Goal: Browse casually

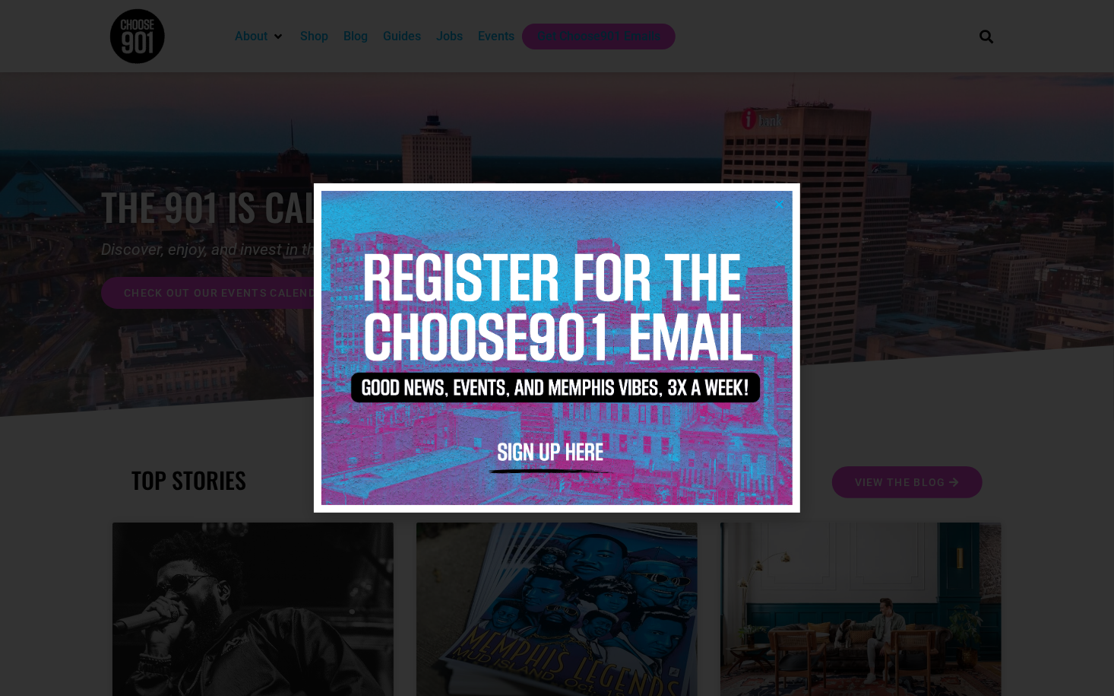
click at [909, 160] on div at bounding box center [557, 348] width 1114 height 696
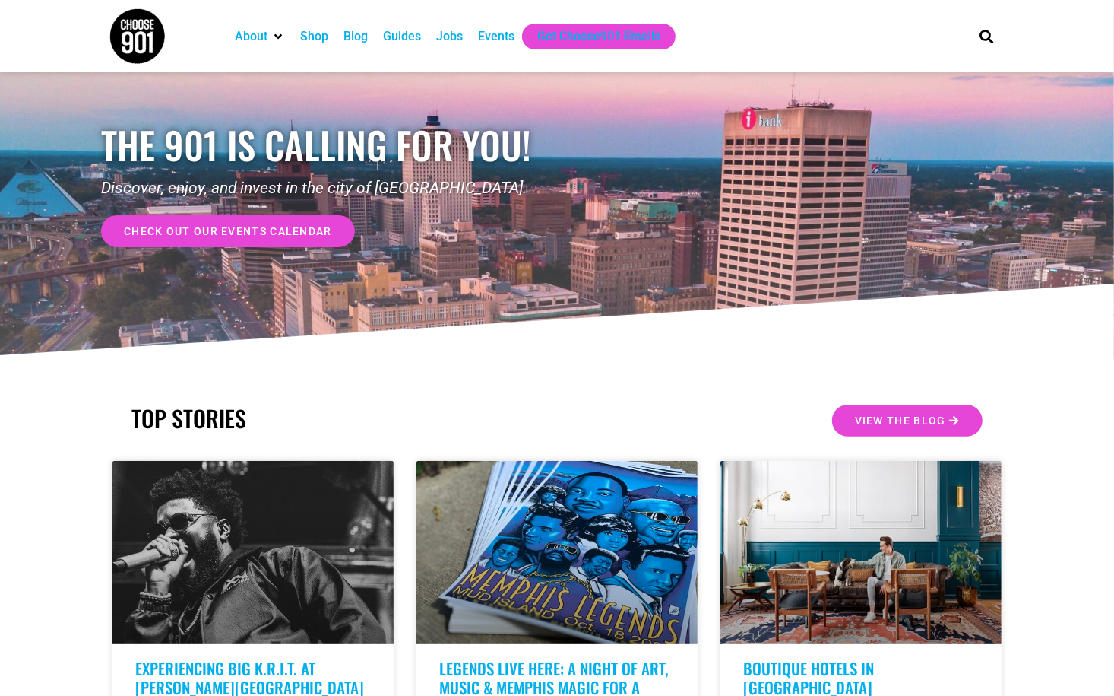
scroll to position [152, 0]
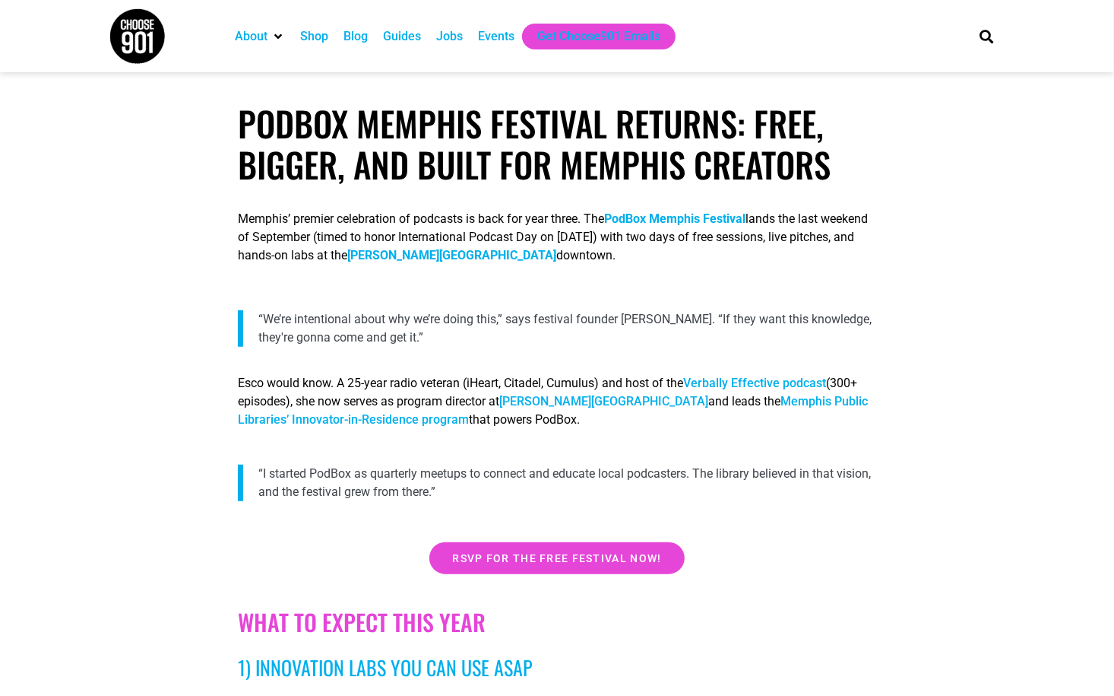
scroll to position [532, 0]
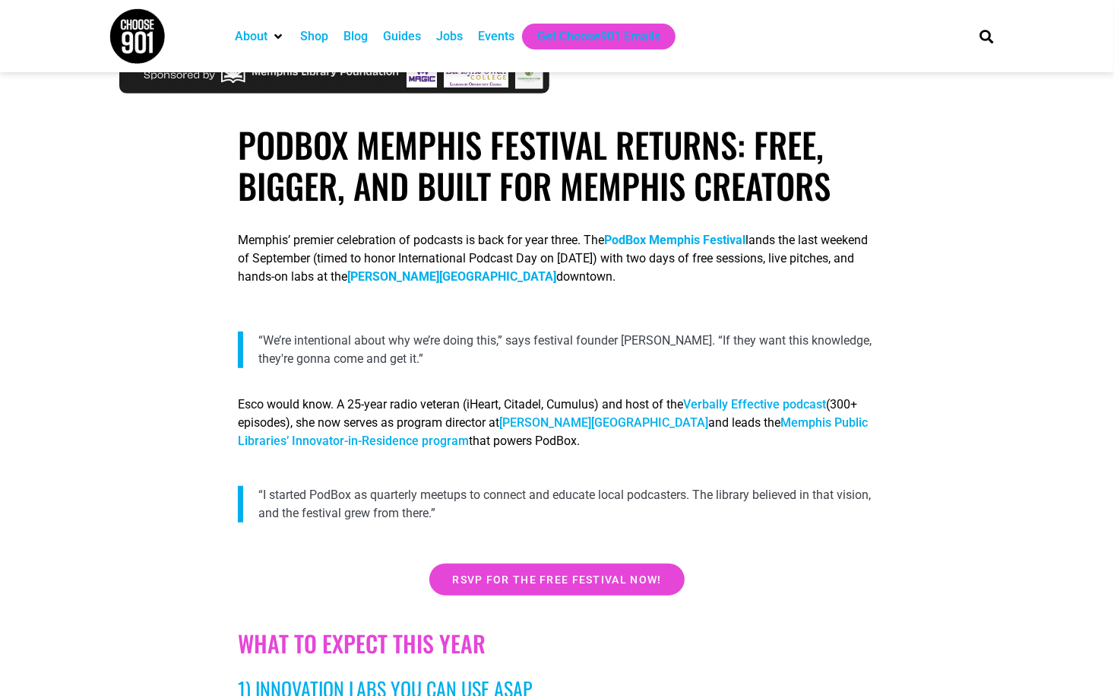
drag, startPoint x: 388, startPoint y: 443, endPoint x: 342, endPoint y: 445, distance: 46.4
click at [392, 519] on p "“I started PodBox as quarterly meetups to connect and educate local podcasters.…" at bounding box center [567, 504] width 618 height 36
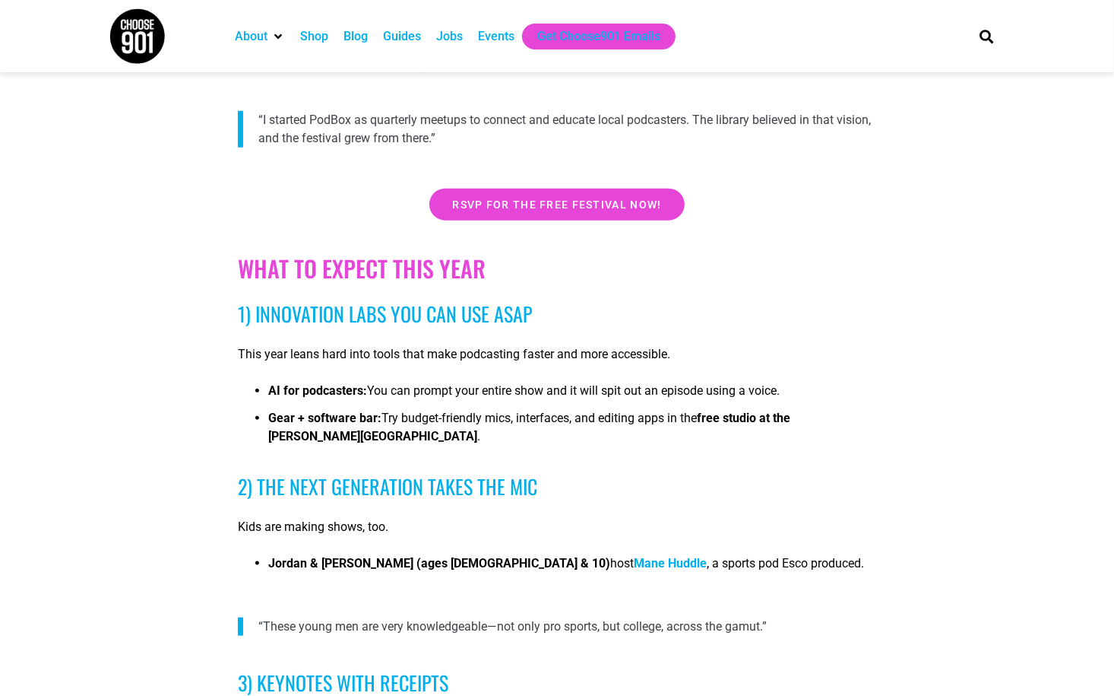
scroll to position [912, 0]
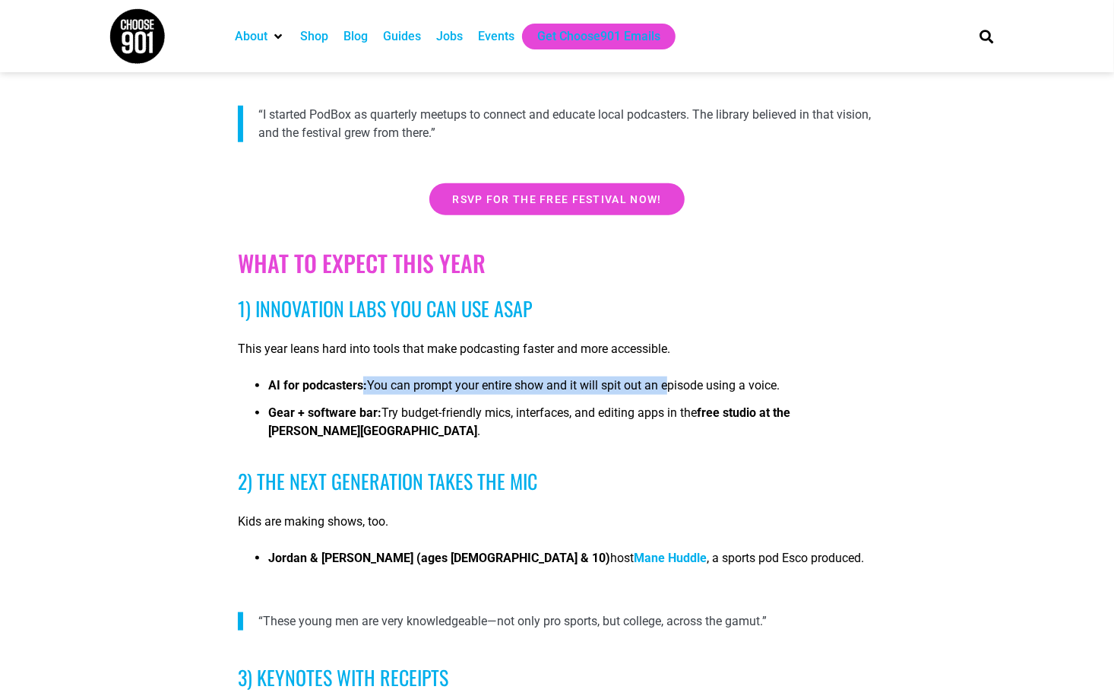
drag, startPoint x: 366, startPoint y: 391, endPoint x: 669, endPoint y: 392, distance: 302.5
click at [669, 392] on li "AI for podcasters: You can prompt your entire show and it will spit out an epis…" at bounding box center [572, 389] width 608 height 27
click at [433, 410] on li "Gear + software bar: Try budget-friendly mics, interfaces, and editing apps in …" at bounding box center [572, 427] width 608 height 46
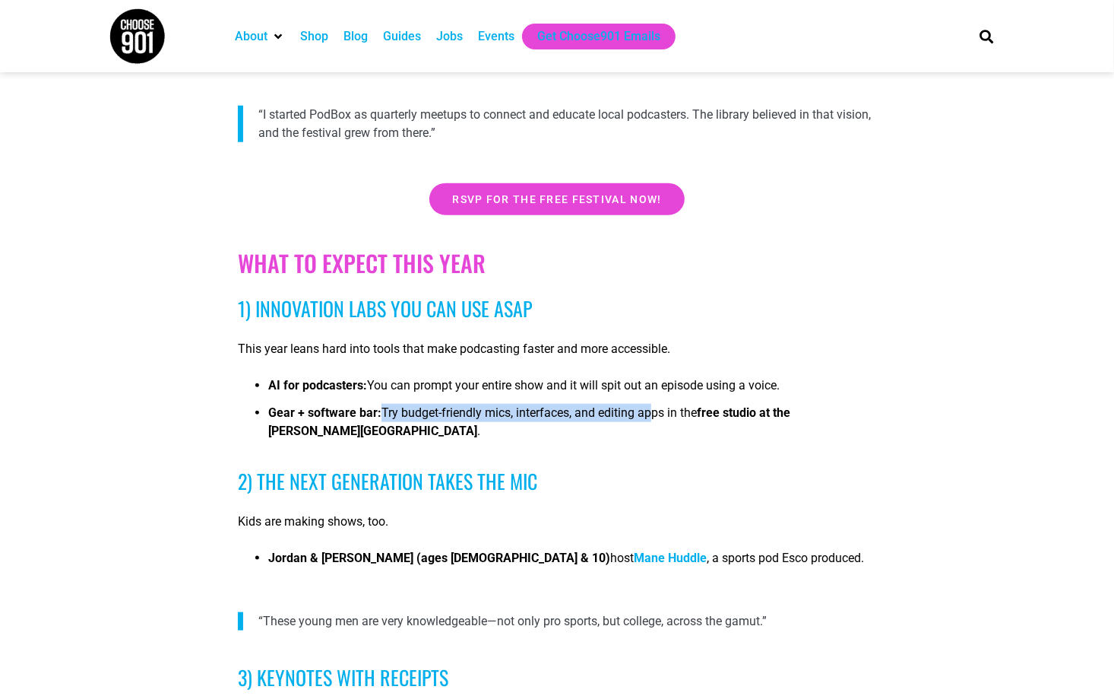
drag, startPoint x: 385, startPoint y: 419, endPoint x: 654, endPoint y: 417, distance: 268.3
click at [654, 417] on li "Gear + software bar: Try budget-friendly mics, interfaces, and editing apps in …" at bounding box center [572, 427] width 608 height 46
click at [612, 419] on li "Gear + software bar: Try budget-friendly mics, interfaces, and editing apps in …" at bounding box center [572, 427] width 608 height 46
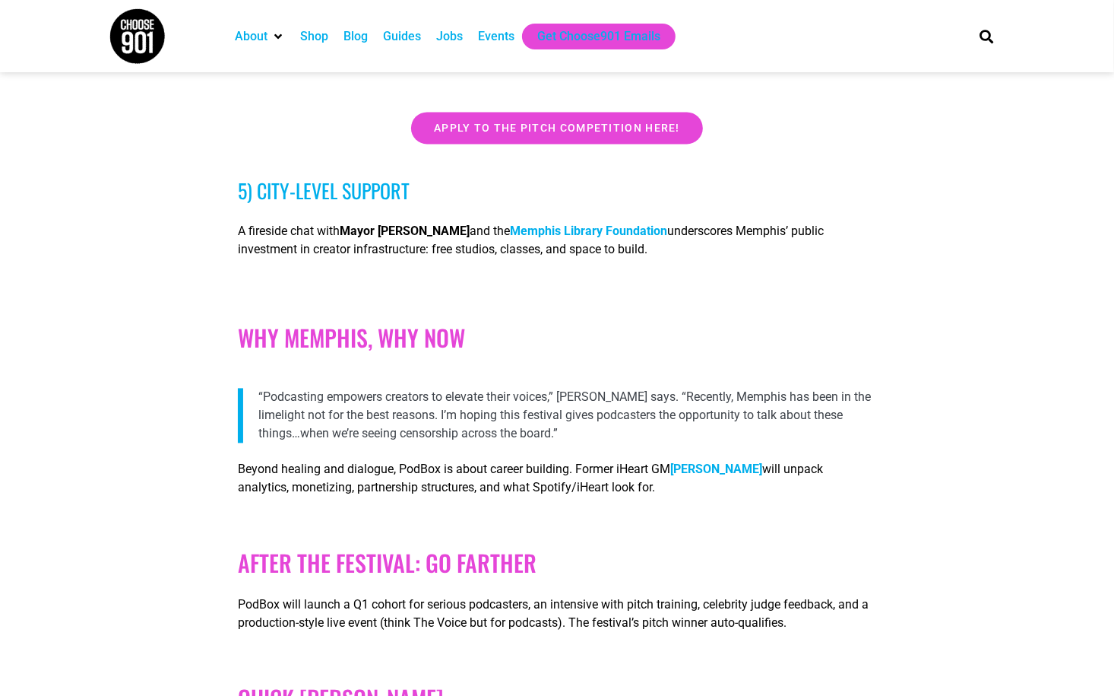
scroll to position [1976, 0]
click at [543, 420] on p "“Podcasting empowers creators to elevate their voices,” Esco says. “Recently, M…" at bounding box center [567, 414] width 618 height 55
drag, startPoint x: 494, startPoint y: 417, endPoint x: 530, endPoint y: 410, distance: 36.4
click at [540, 411] on p "“Podcasting empowers creators to elevate their voices,” Esco says. “Recently, M…" at bounding box center [567, 414] width 618 height 55
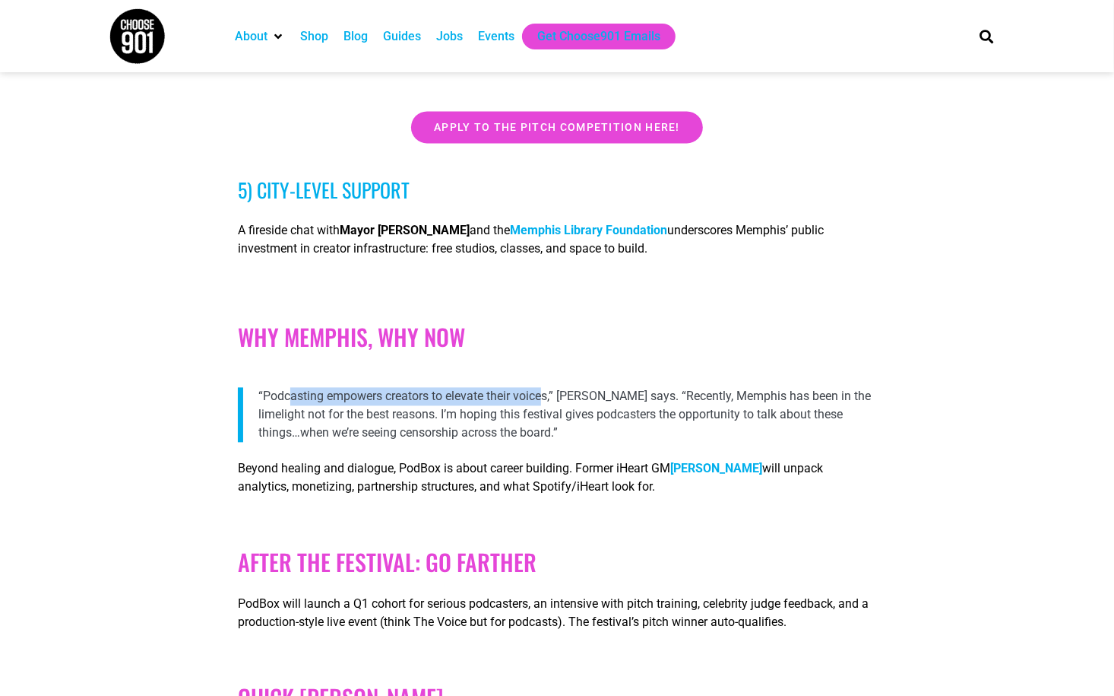
drag, startPoint x: 256, startPoint y: 376, endPoint x: 515, endPoint y: 388, distance: 259.5
click at [515, 388] on blockquote "“Podcasting empowers creators to elevate their voices,” Esco says. “Recently, M…" at bounding box center [557, 414] width 639 height 55
click at [508, 420] on p "“Podcasting empowers creators to elevate their voices,” Esco says. “Recently, M…" at bounding box center [567, 414] width 618 height 55
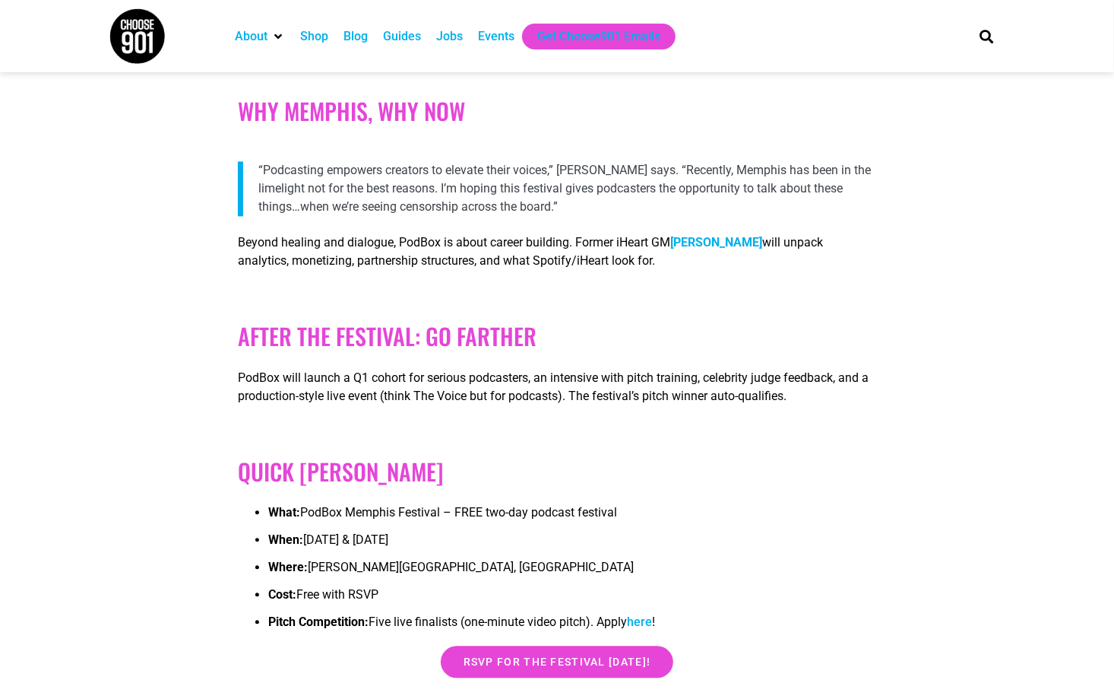
scroll to position [2433, 0]
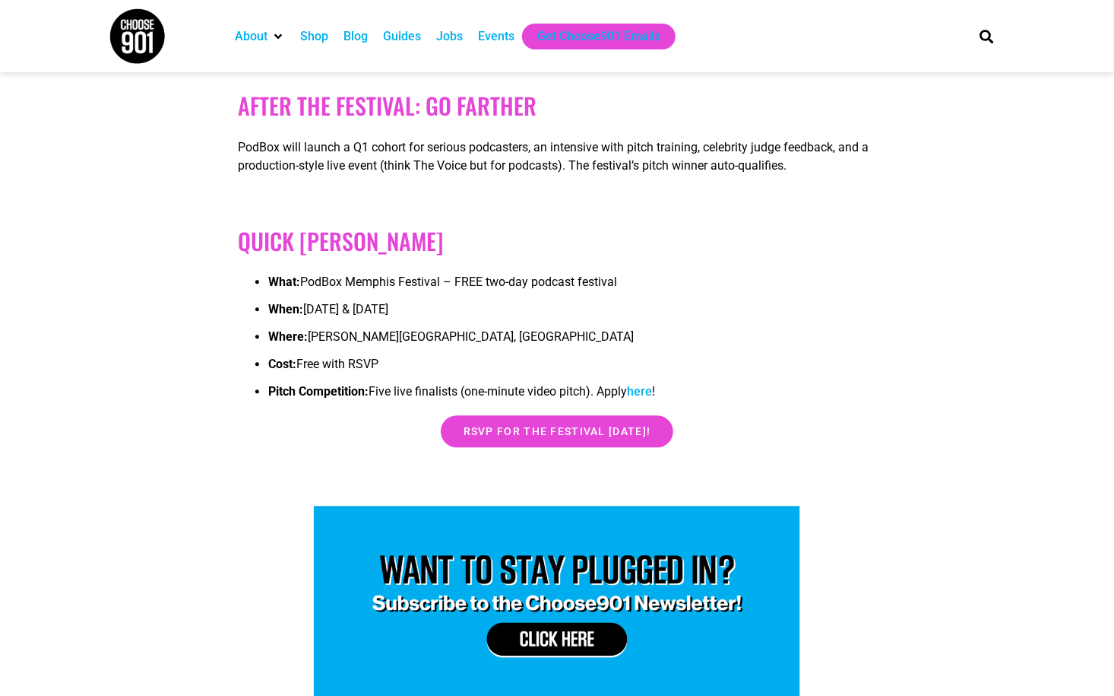
drag, startPoint x: 331, startPoint y: 271, endPoint x: 399, endPoint y: 309, distance: 78.0
click at [399, 309] on ul "What: PodBox Memphis Festival – FREE two-day podcast festival When: September 2…" at bounding box center [557, 341] width 639 height 137
click at [852, 388] on li "Pitch Competition: Five live finalists (one-minute video pitch). Apply here !" at bounding box center [572, 395] width 608 height 27
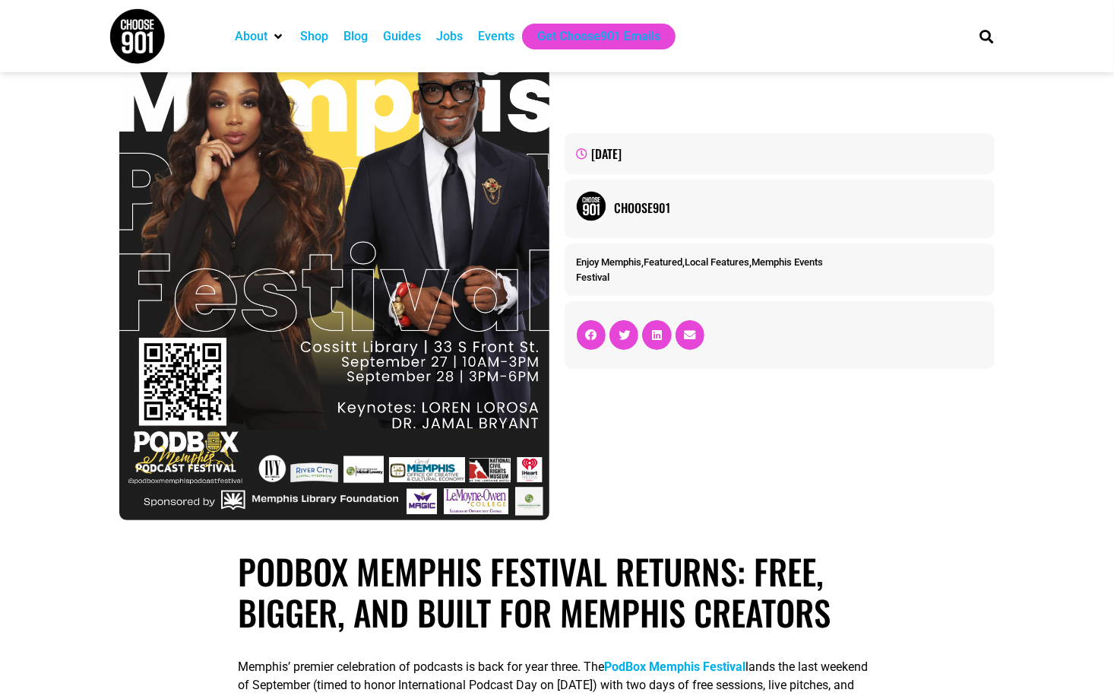
scroll to position [0, 0]
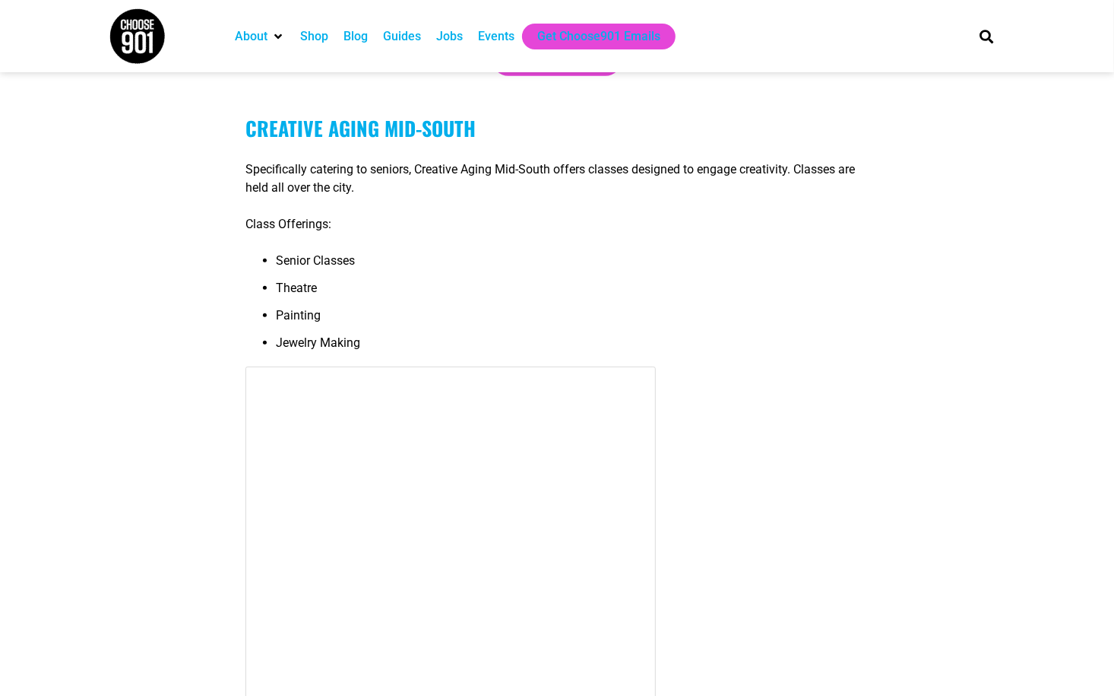
scroll to position [8286, 0]
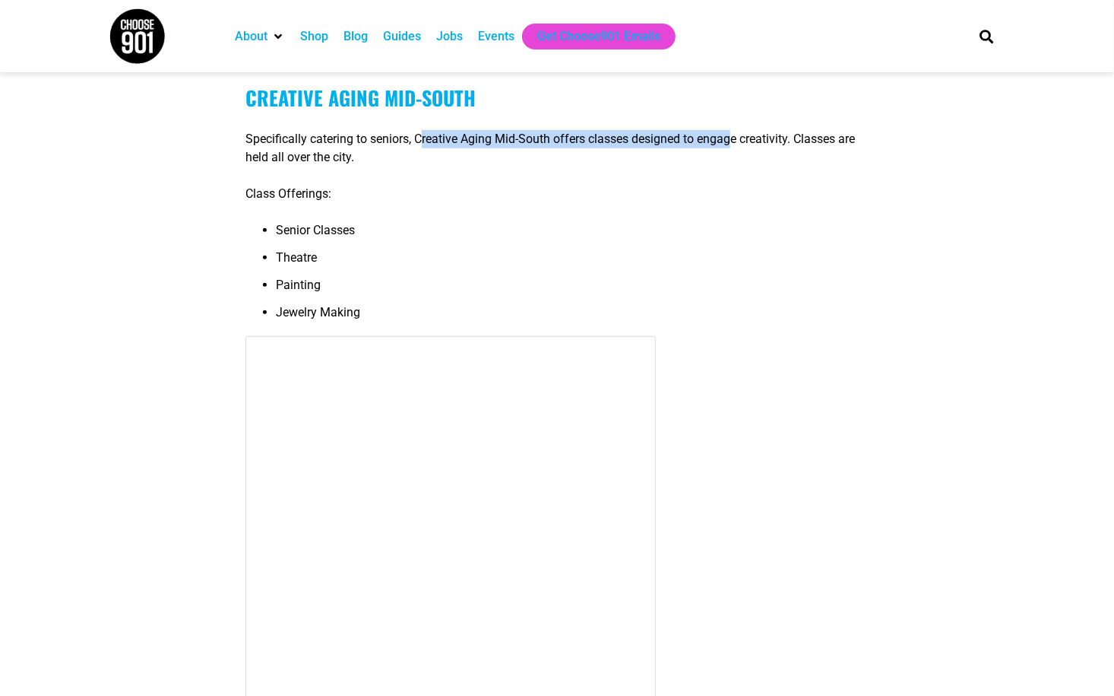
drag, startPoint x: 420, startPoint y: 140, endPoint x: 727, endPoint y: 151, distance: 307.3
click at [727, 151] on p "Specifically catering to seniors, Creative Aging Mid-South offers classes desig…" at bounding box center [557, 148] width 623 height 36
click at [768, 150] on p "Specifically catering to seniors, Creative Aging Mid-South offers classes desig…" at bounding box center [557, 148] width 623 height 36
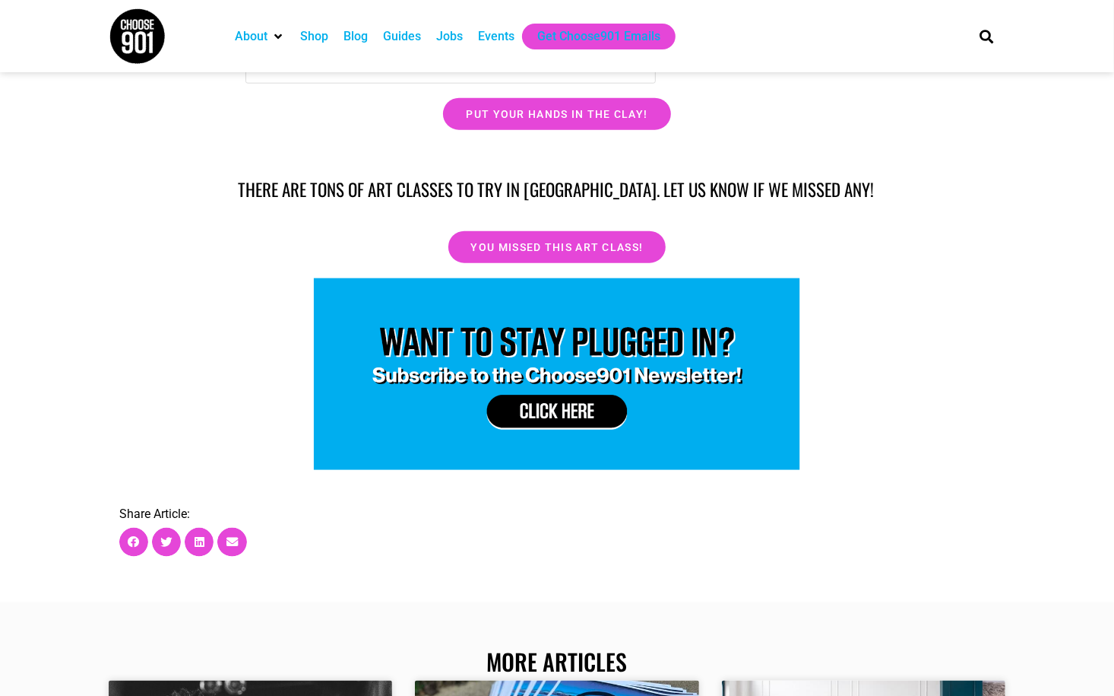
scroll to position [20829, 0]
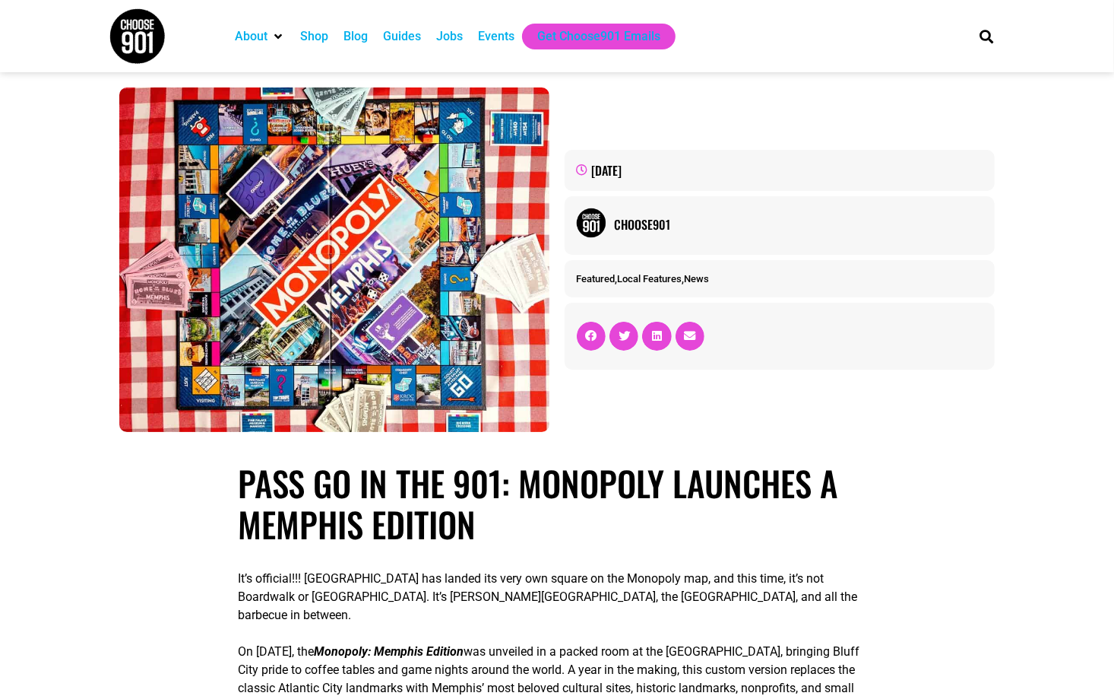
click at [457, 153] on img at bounding box center [334, 259] width 430 height 344
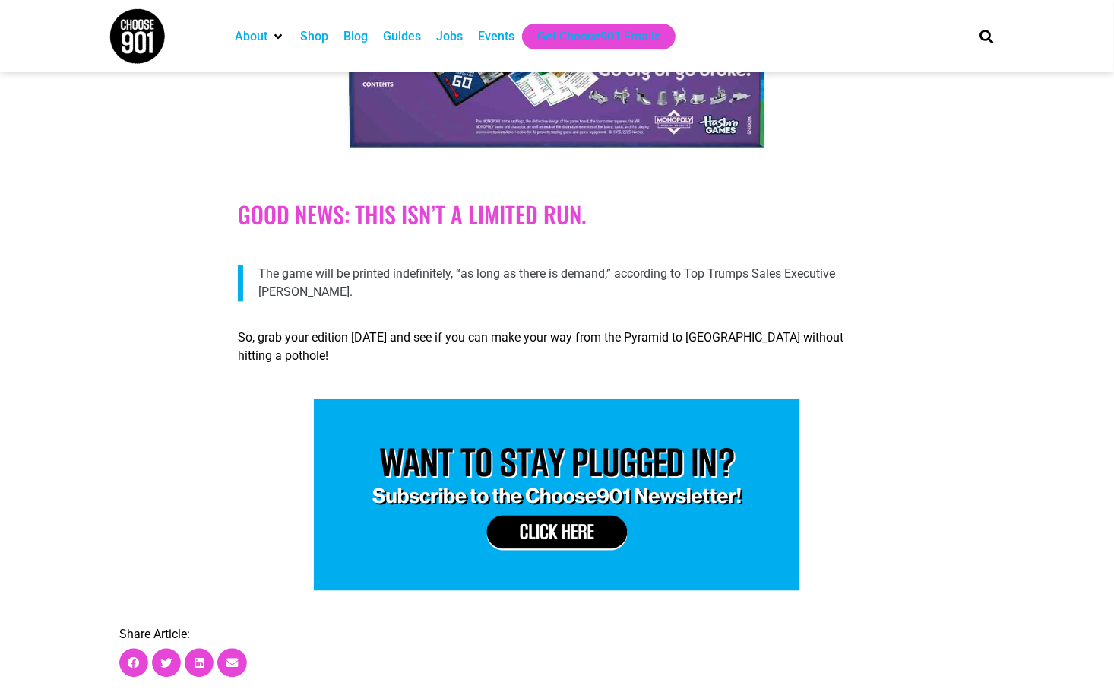
scroll to position [2433, 0]
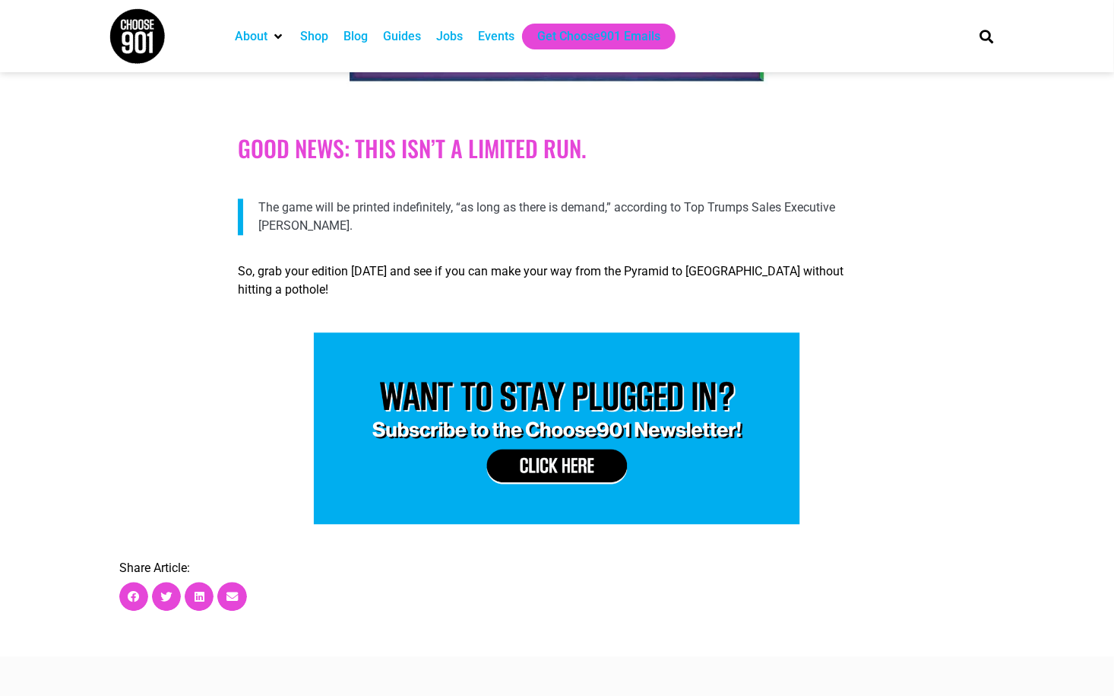
drag, startPoint x: 268, startPoint y: 182, endPoint x: 493, endPoint y: 209, distance: 226.6
click at [493, 209] on div "The game will be printed indefinitely, “as long as there is demand,” according …" at bounding box center [557, 210] width 639 height 49
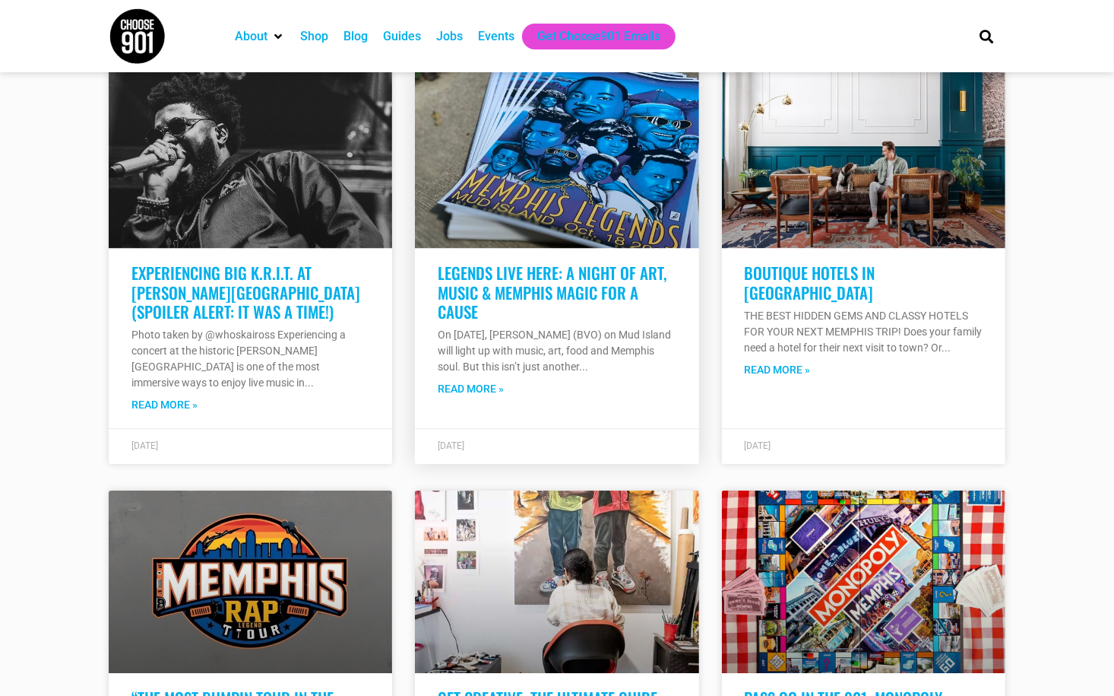
scroll to position [3117, 0]
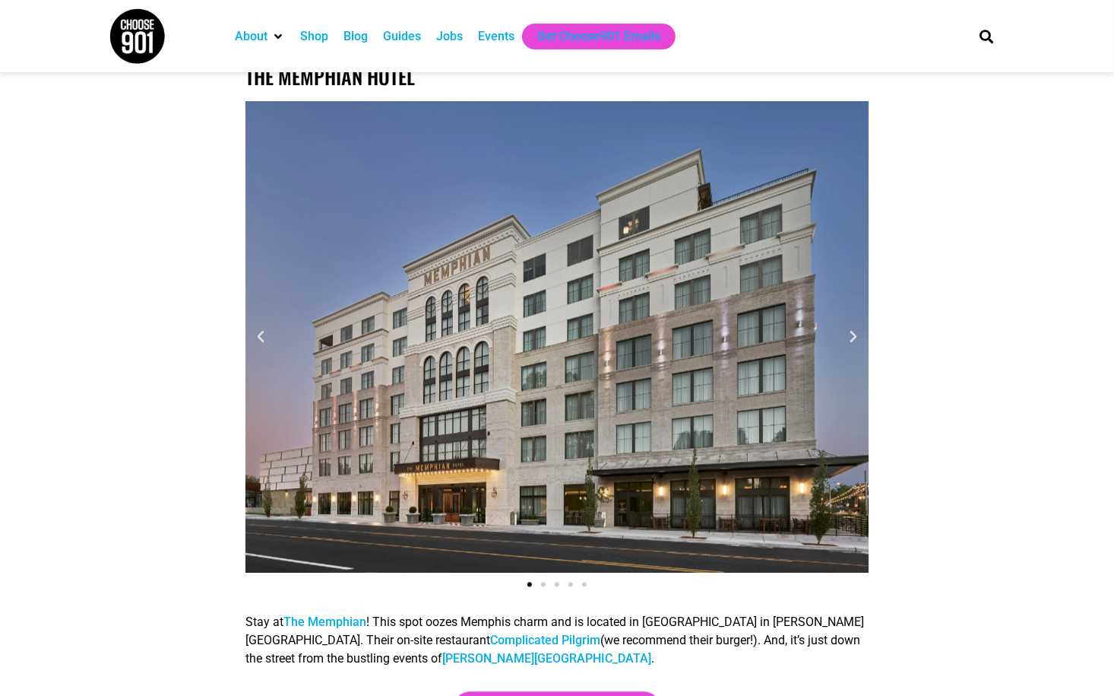
scroll to position [5929, 0]
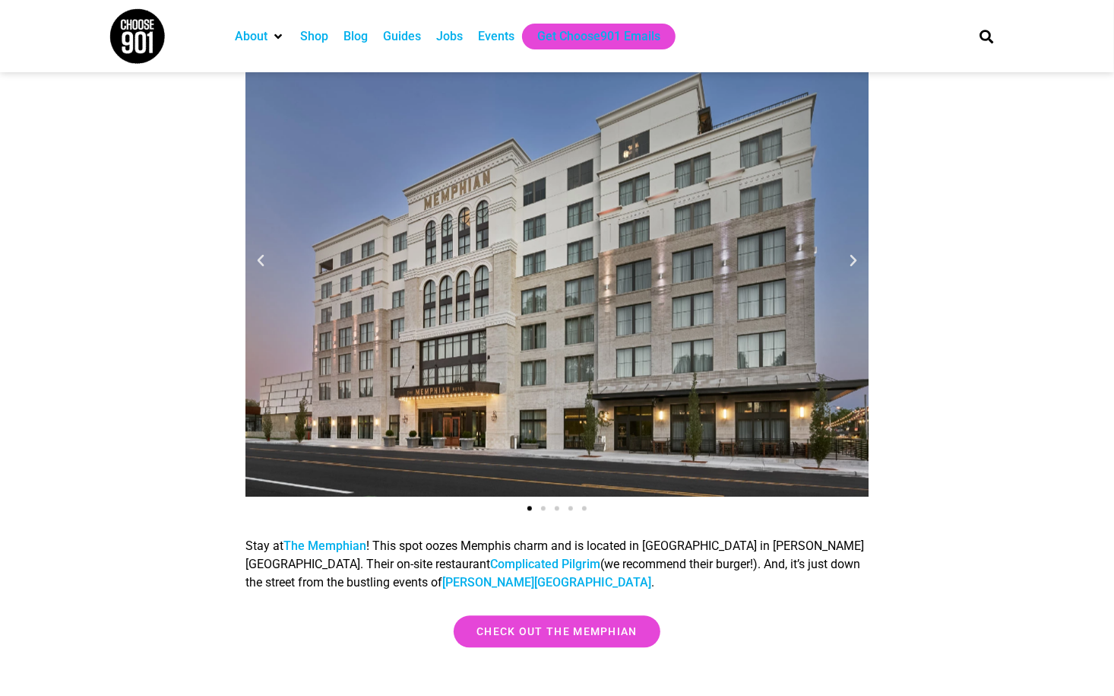
click at [851, 268] on icon "Next slide" at bounding box center [853, 260] width 15 height 15
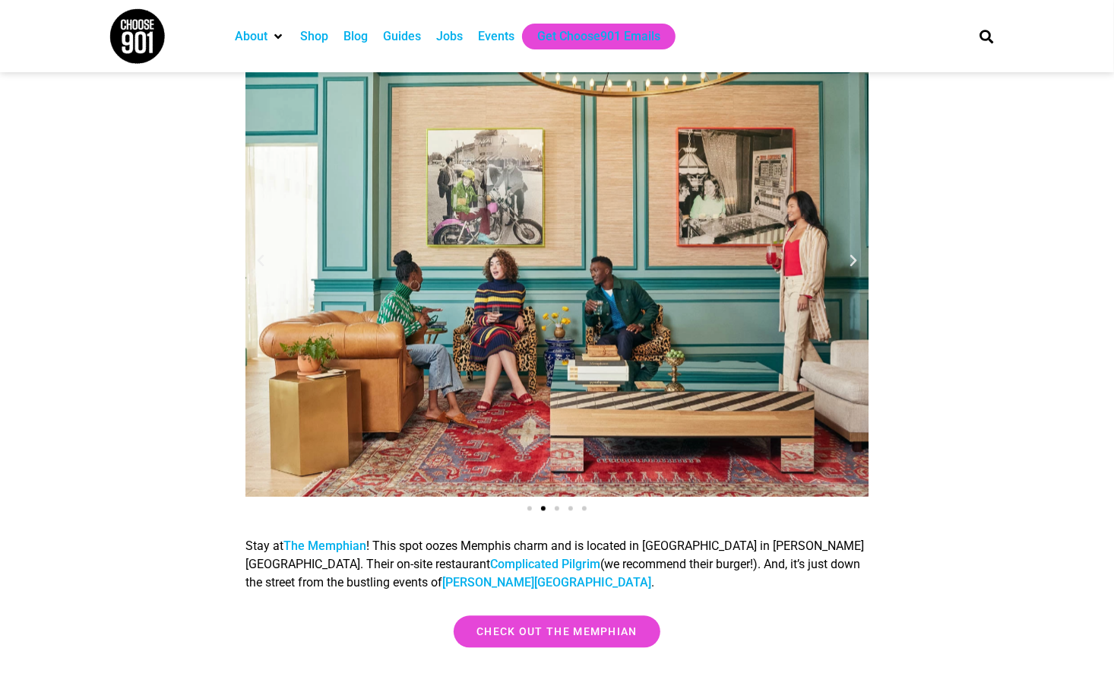
click at [851, 265] on icon "Next slide" at bounding box center [853, 260] width 15 height 15
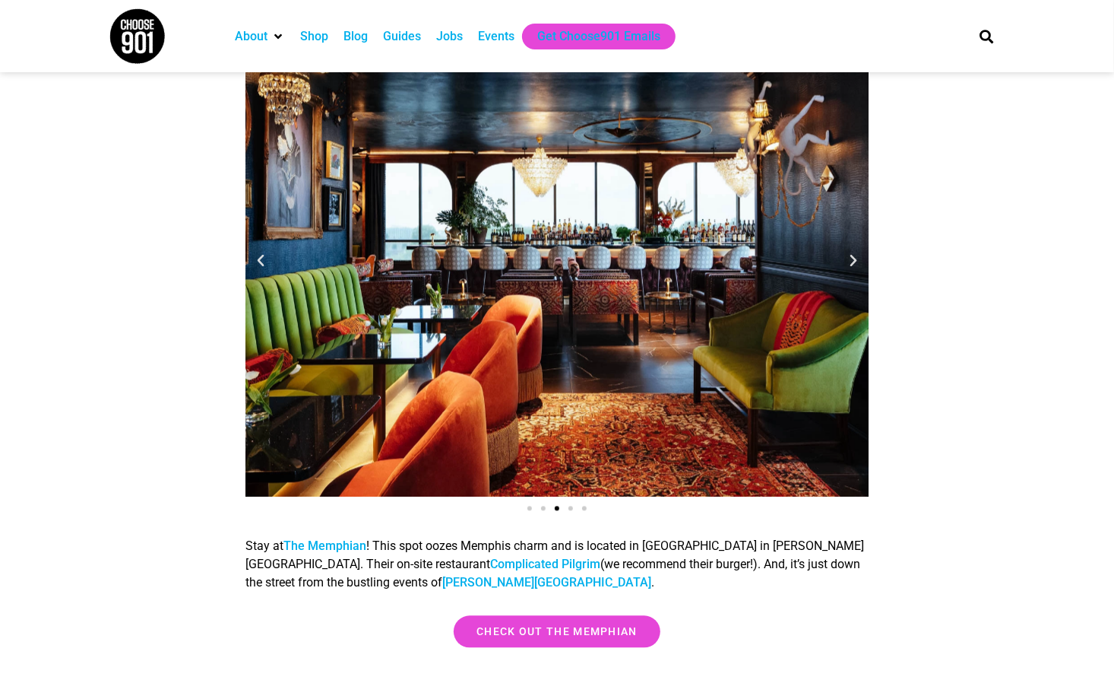
click at [262, 265] on icon "Previous slide" at bounding box center [260, 260] width 15 height 15
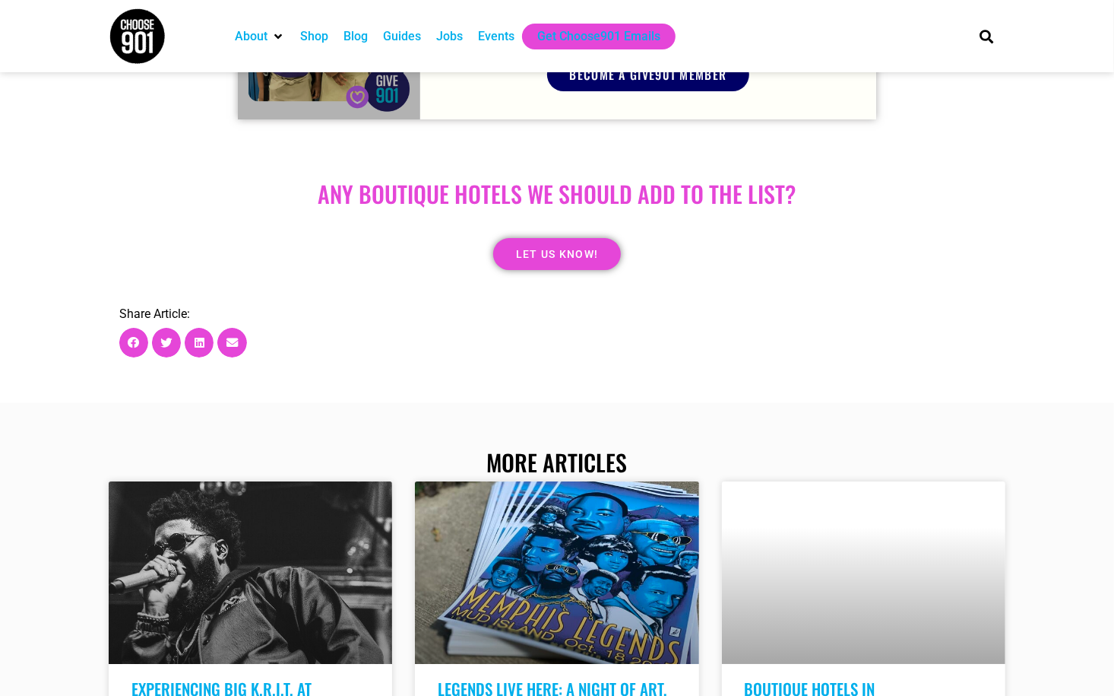
scroll to position [7526, 0]
